Goal: Transaction & Acquisition: Purchase product/service

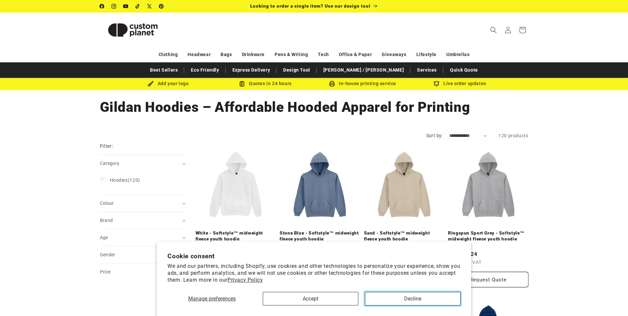
click at [404, 301] on button "Decline" at bounding box center [413, 299] width 96 height 14
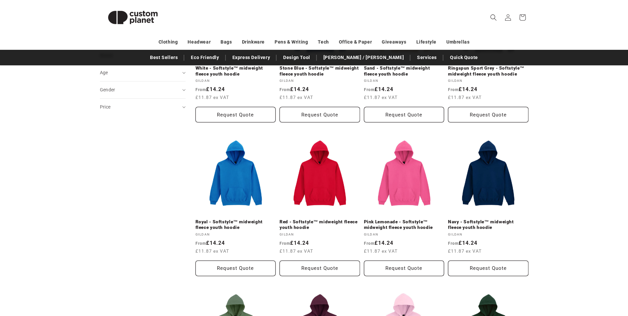
scroll to position [132, 0]
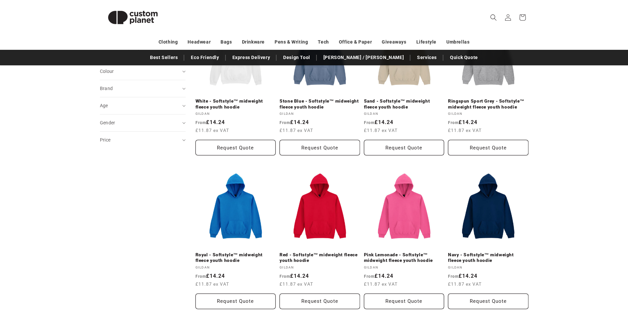
click at [408, 252] on link "Pink Lemonade - Softstyle™ midweight fleece youth hoodie" at bounding box center [404, 258] width 80 height 12
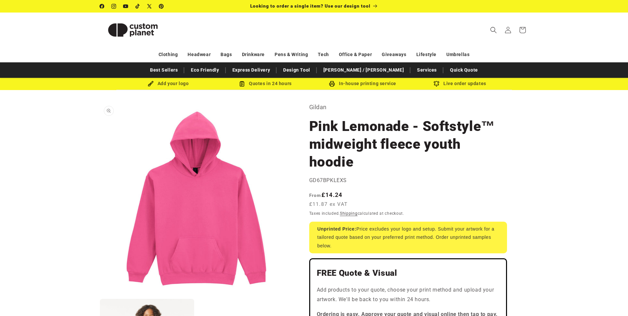
scroll to position [33, 0]
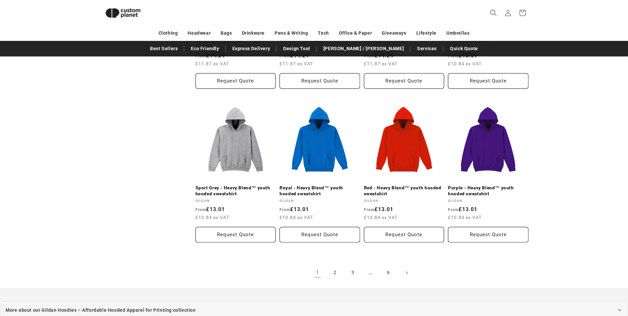
scroll to position [683, 0]
